Goal: Information Seeking & Learning: Check status

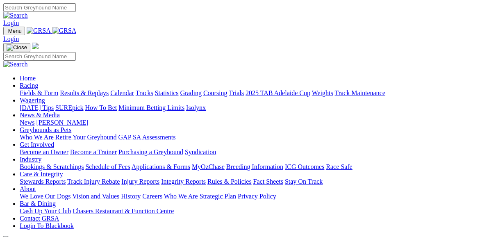
click at [40, 89] on link "Fields & Form" at bounding box center [39, 92] width 39 height 7
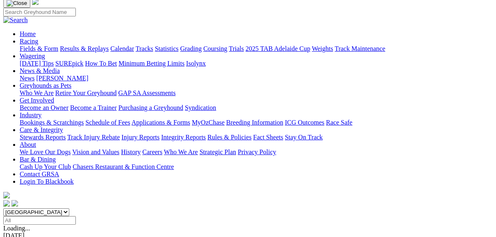
scroll to position [98, 0]
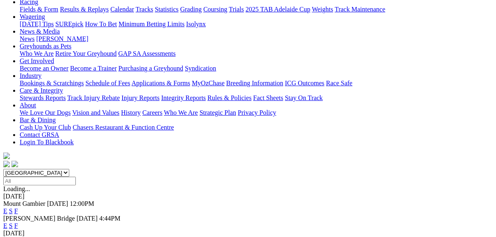
click at [18, 222] on link "F" at bounding box center [16, 225] width 4 height 7
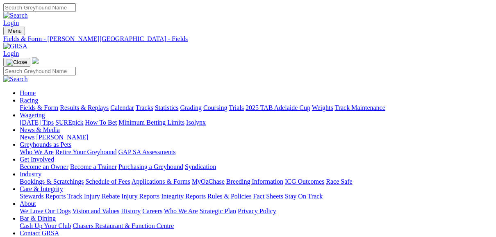
click at [109, 104] on link "Results & Replays" at bounding box center [84, 107] width 49 height 7
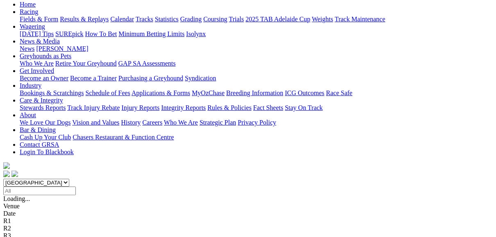
scroll to position [98, 0]
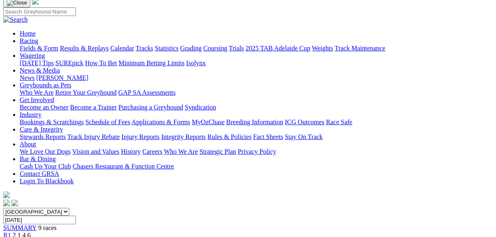
scroll to position [33, 0]
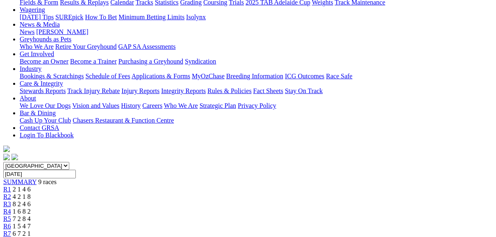
scroll to position [98, 0]
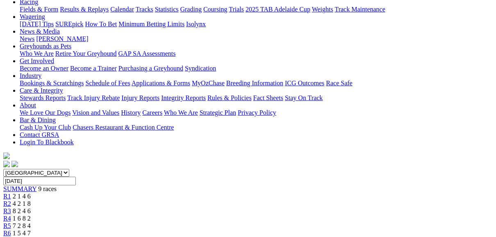
click at [11, 207] on span "R3" at bounding box center [7, 210] width 8 height 7
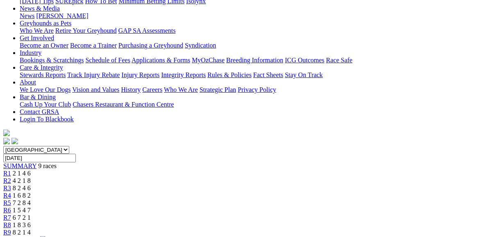
scroll to position [131, 0]
